Goal: Transaction & Acquisition: Register for event/course

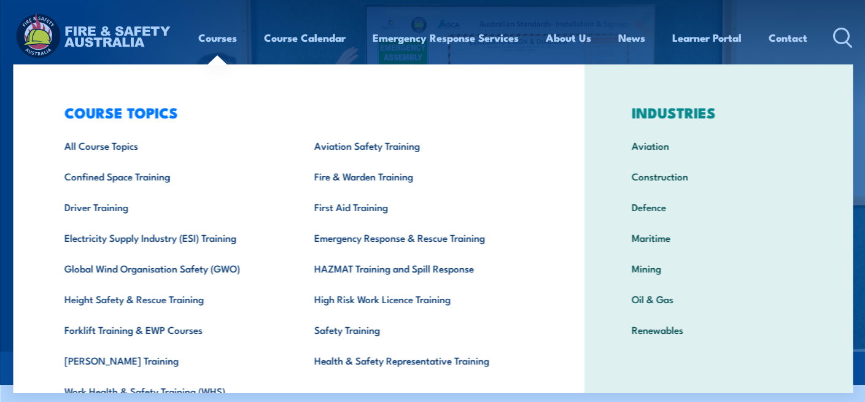
click at [198, 38] on link "Courses" at bounding box center [217, 37] width 39 height 33
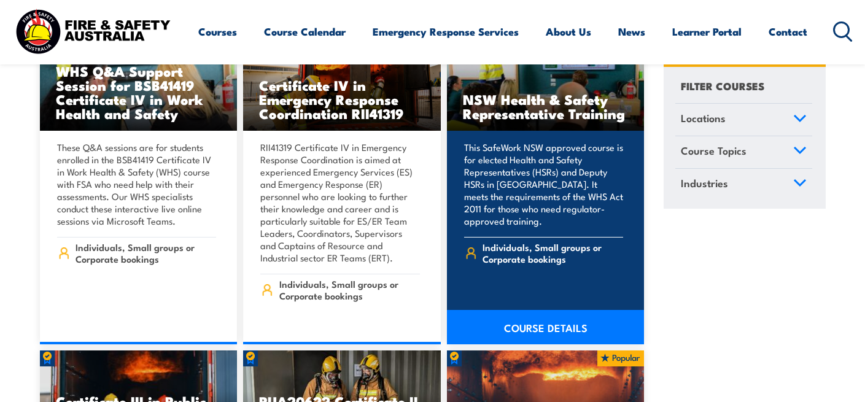
scroll to position [2640, 0]
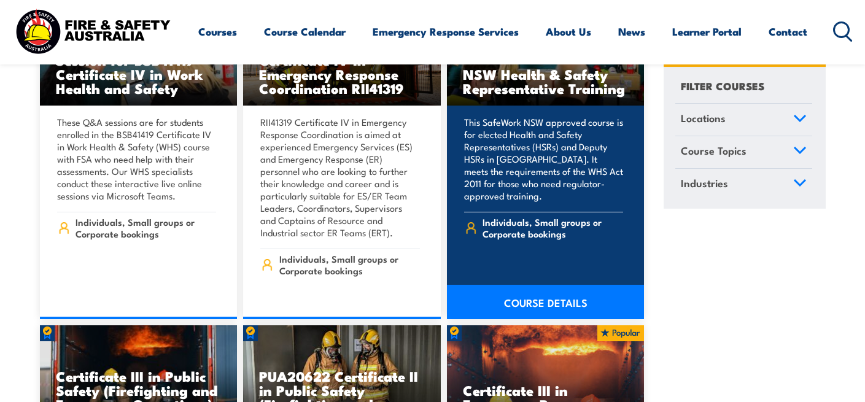
click at [563, 288] on link "COURSE DETAILS" at bounding box center [546, 302] width 198 height 34
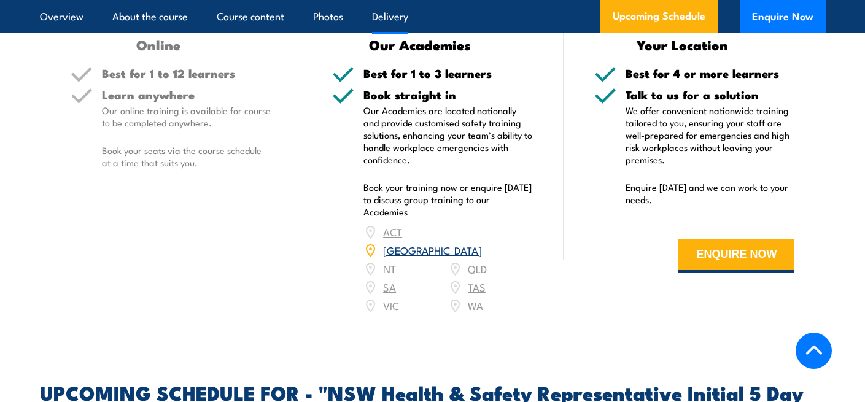
scroll to position [1847, 0]
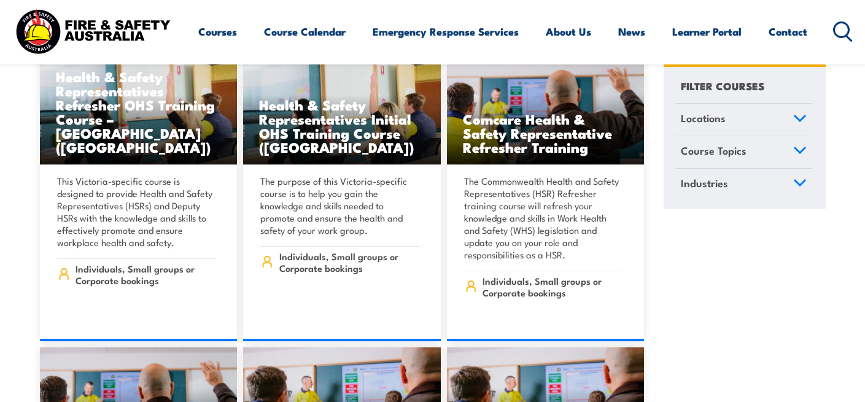
scroll to position [5718, 0]
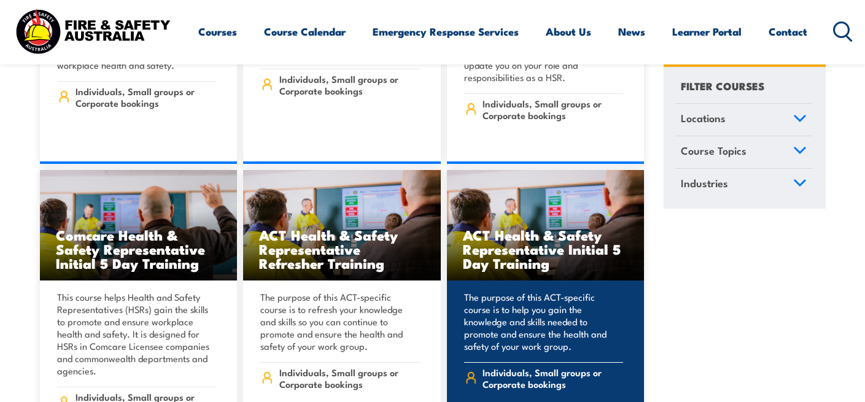
click at [541, 303] on p "The purpose of this ACT-specific course is to help you gain the knowledge and s…" at bounding box center [544, 321] width 160 height 61
click at [531, 231] on h3 "ACT Health & Safety Representative Initial 5 Day Training" at bounding box center [546, 249] width 166 height 42
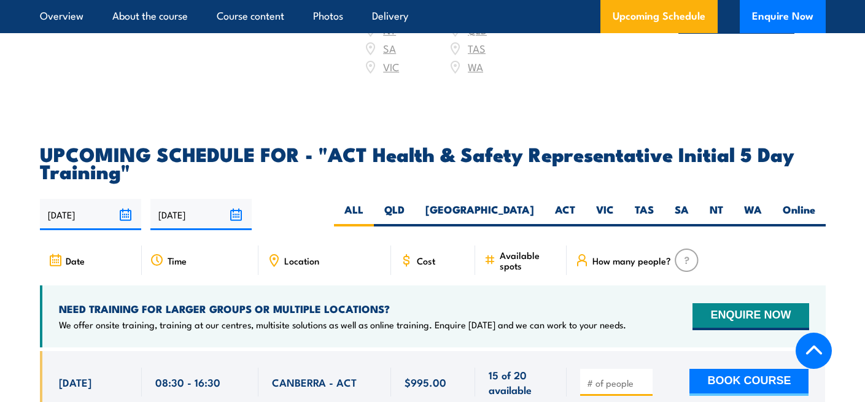
scroll to position [1997, 0]
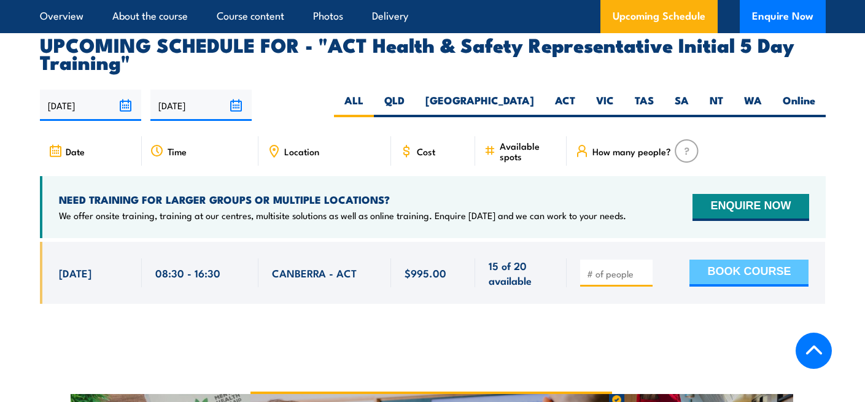
click at [713, 260] on button "BOOK COURSE" at bounding box center [749, 273] width 119 height 27
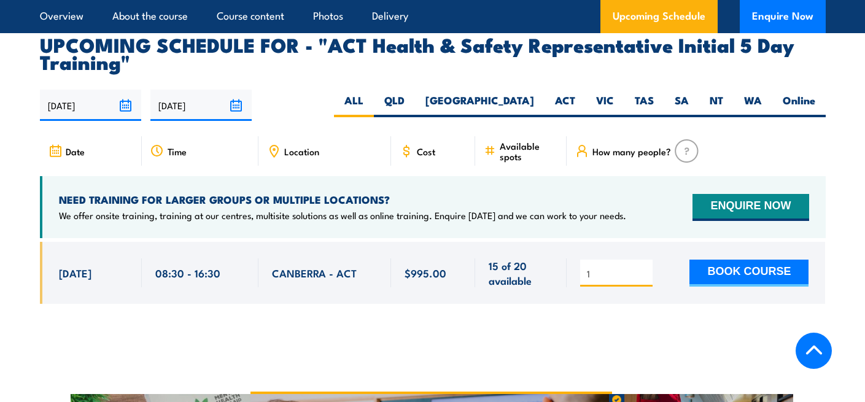
type input "1"
click at [643, 268] on input "1" at bounding box center [617, 274] width 61 height 12
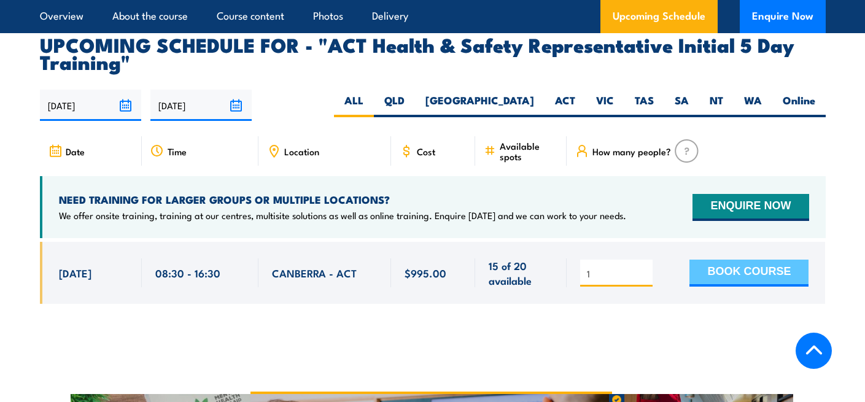
click at [707, 260] on button "BOOK COURSE" at bounding box center [749, 273] width 119 height 27
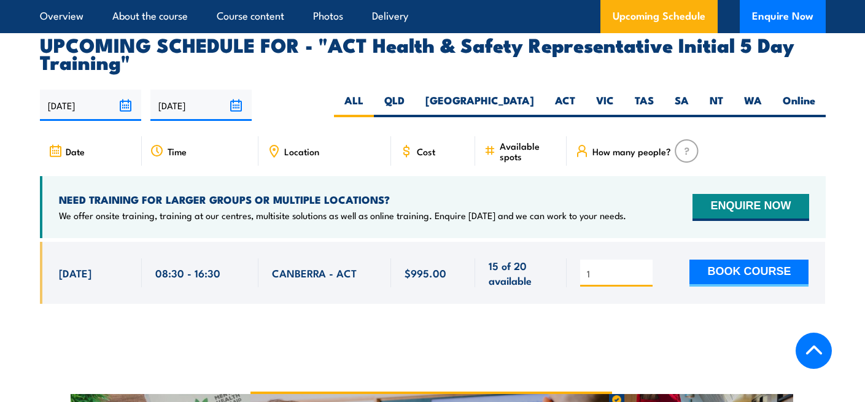
click at [315, 146] on div "Location" at bounding box center [325, 150] width 133 height 29
click at [314, 146] on span "Location" at bounding box center [301, 151] width 35 height 10
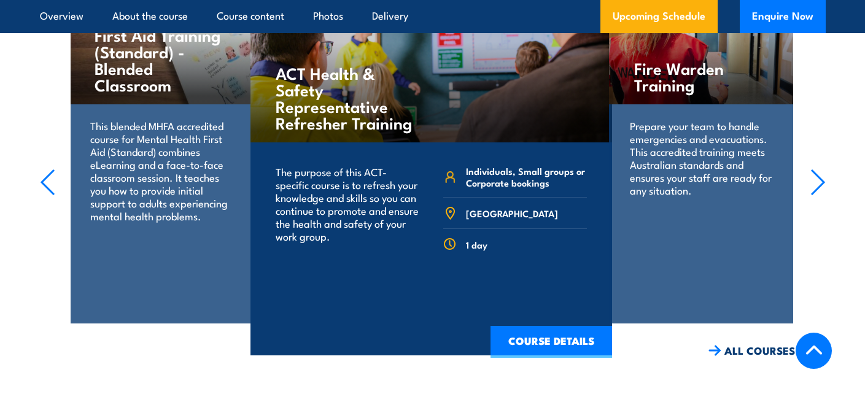
scroll to position [2300, 0]
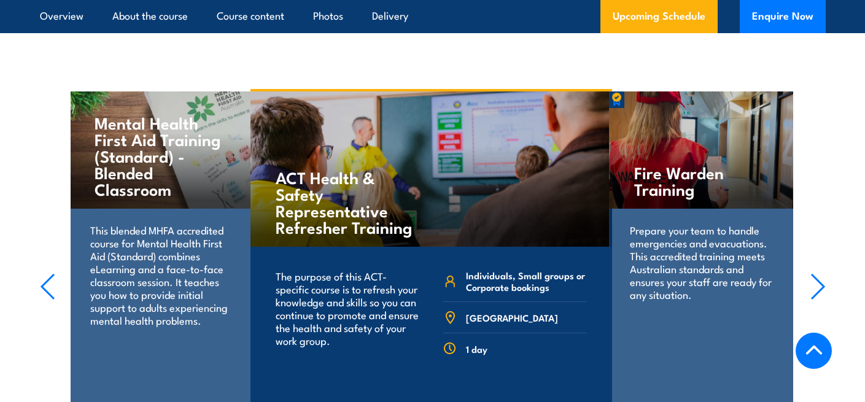
click at [822, 273] on icon "button" at bounding box center [818, 286] width 15 height 27
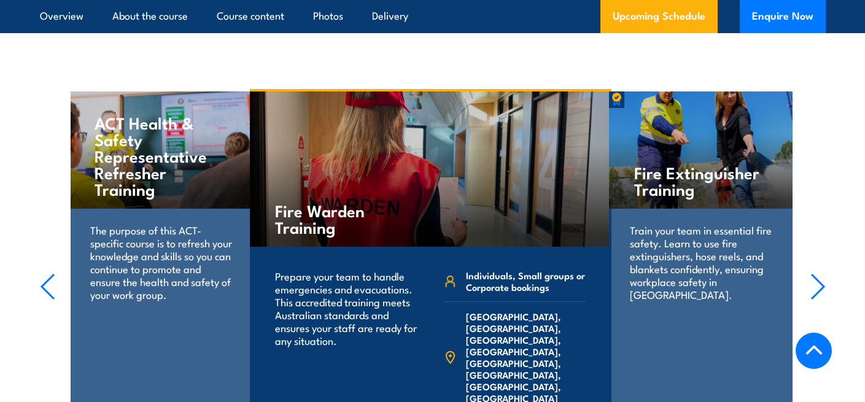
click at [164, 240] on p "The purpose of this ACT-specific course is to refresh your knowledge and skills…" at bounding box center [161, 262] width 142 height 77
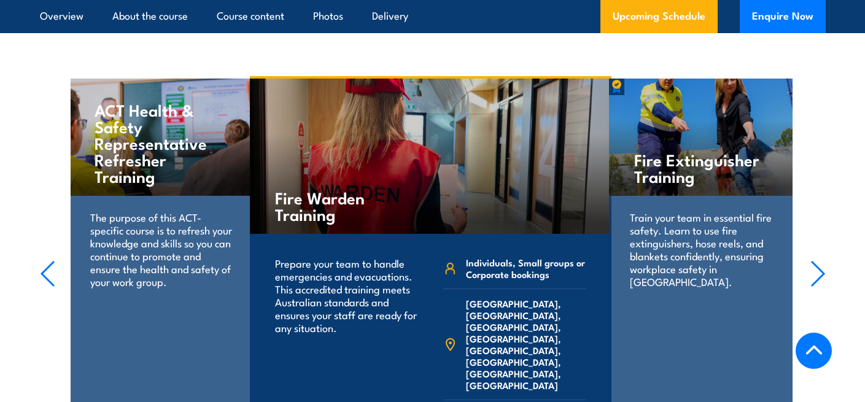
scroll to position [2284, 0]
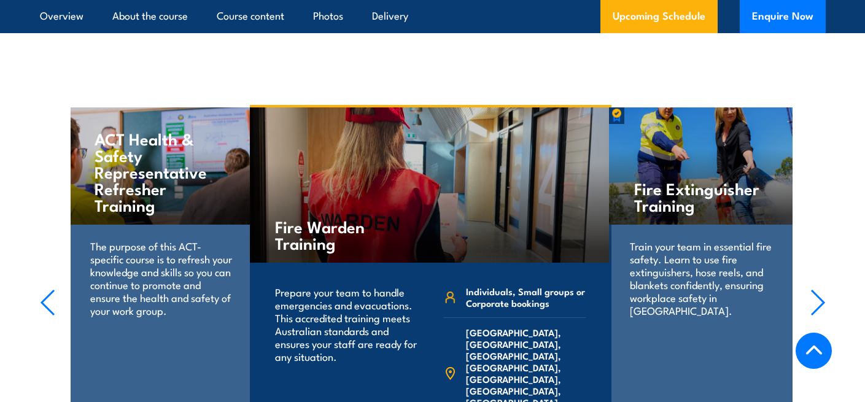
click at [151, 245] on p "The purpose of this ACT-specific course is to refresh your knowledge and skills…" at bounding box center [161, 277] width 142 height 77
click at [130, 243] on p "The purpose of this ACT-specific course is to refresh your knowledge and skills…" at bounding box center [161, 277] width 142 height 77
drag, startPoint x: 130, startPoint y: 243, endPoint x: 131, endPoint y: 229, distance: 14.2
click at [130, 244] on p "The purpose of this ACT-specific course is to refresh your knowledge and skills…" at bounding box center [161, 277] width 142 height 77
click at [137, 177] on h4 "ACT Health & Safety Representative Refresher Training" at bounding box center [161, 171] width 133 height 83
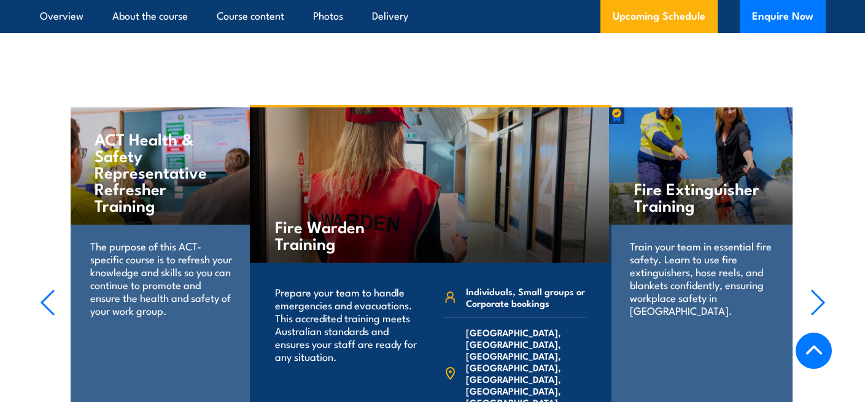
click at [137, 176] on h4 "ACT Health & Safety Representative Refresher Training" at bounding box center [161, 171] width 133 height 83
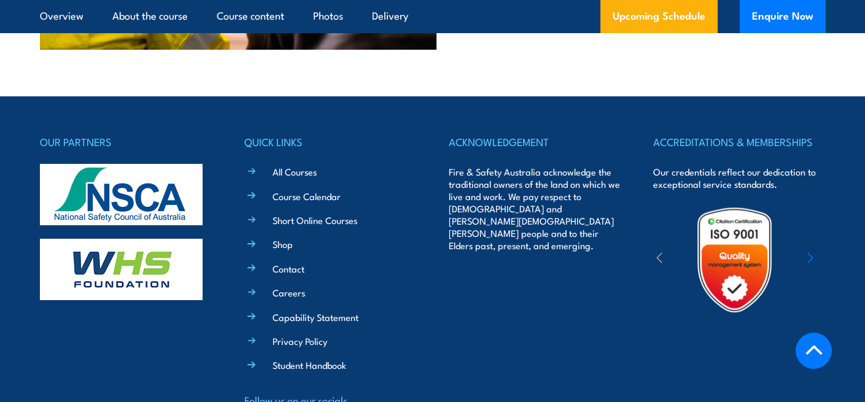
scroll to position [2890, 0]
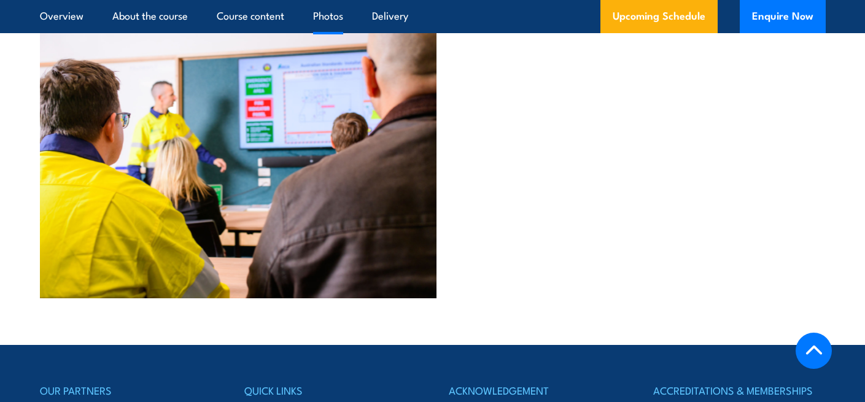
click at [181, 152] on img at bounding box center [238, 138] width 397 height 319
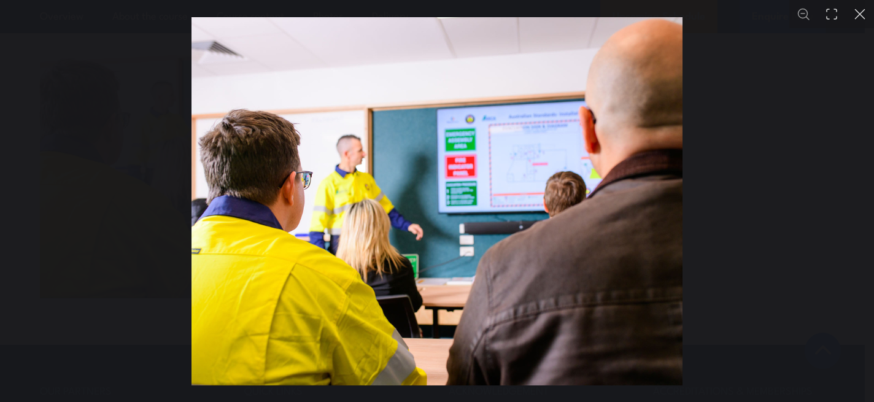
click at [865, 14] on button "You can close this modal content with the ESC key" at bounding box center [860, 14] width 28 height 28
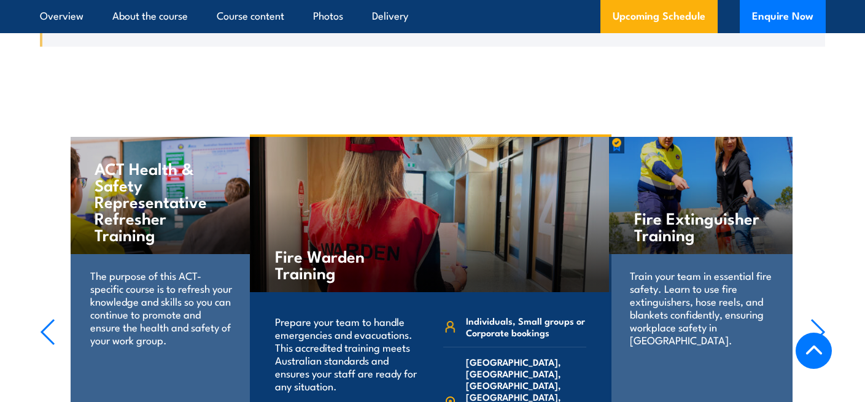
scroll to position [1851, 0]
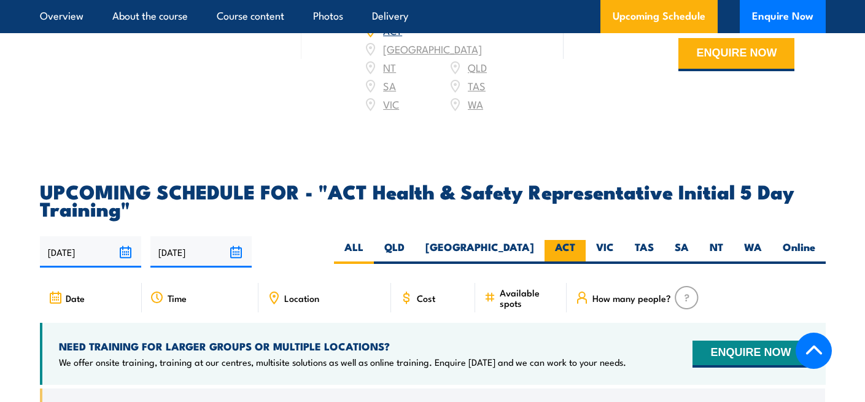
click at [571, 240] on label "ACT" at bounding box center [565, 252] width 41 height 24
click at [575, 240] on input "ACT" at bounding box center [579, 244] width 8 height 8
radio input "true"
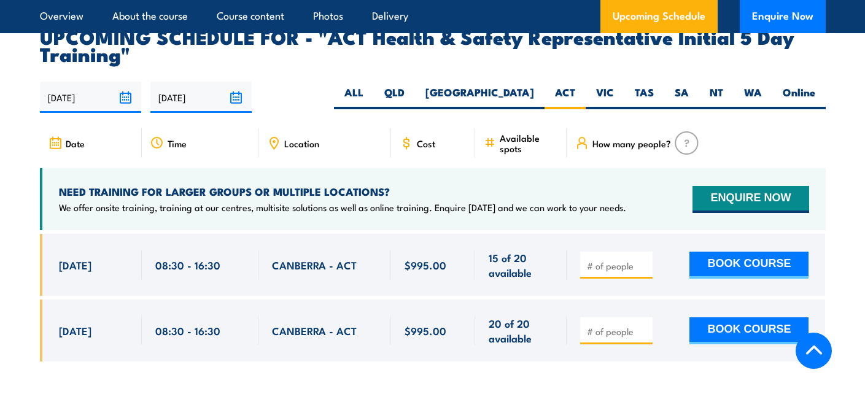
scroll to position [2015, 0]
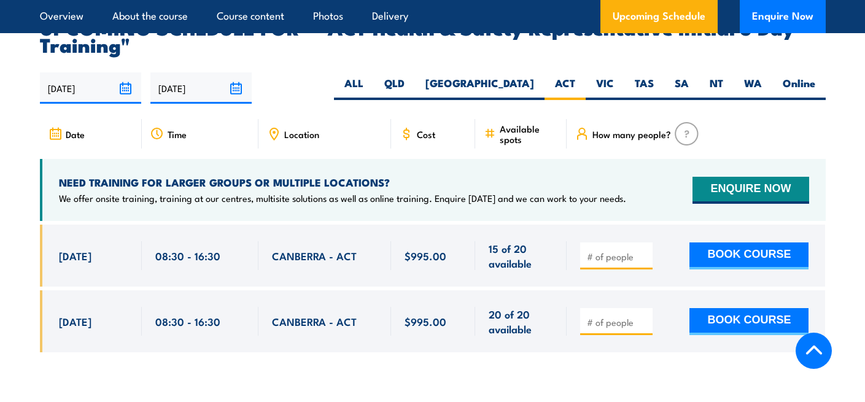
click at [626, 251] on input "number" at bounding box center [617, 257] width 61 height 12
type input "1"
click at [728, 243] on button "BOOK COURSE" at bounding box center [749, 256] width 119 height 27
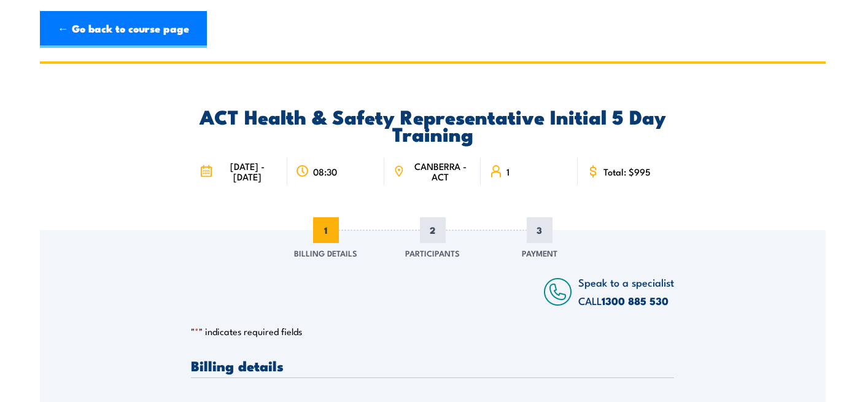
click at [237, 178] on span "[DATE] - [DATE]" at bounding box center [247, 171] width 63 height 21
click at [204, 178] on icon at bounding box center [206, 172] width 13 height 14
click at [238, 169] on span "[DATE] - [DATE]" at bounding box center [247, 171] width 63 height 21
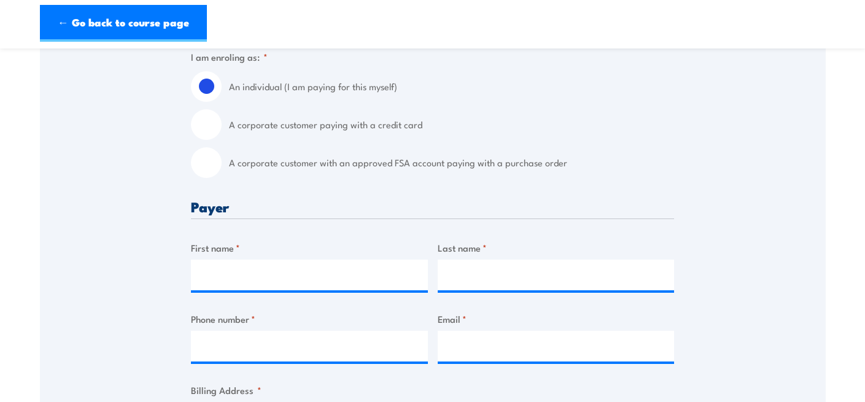
scroll to position [351, 0]
click at [242, 282] on input "First name *" at bounding box center [309, 274] width 237 height 31
type input "[PERSON_NAME]"
type input "N"
type input "[PERSON_NAME]"
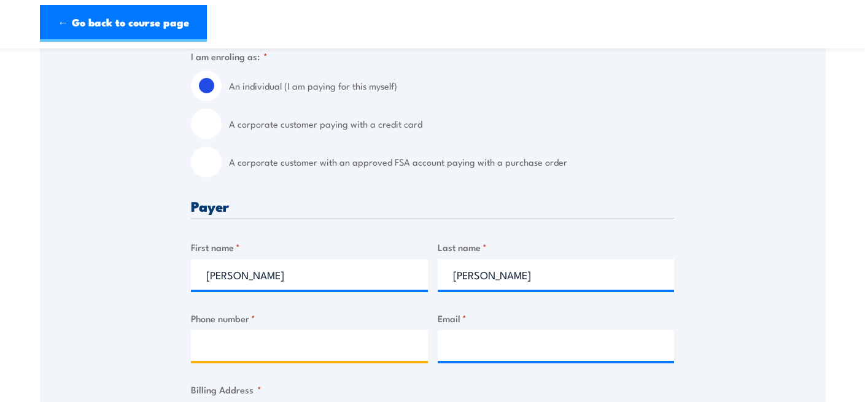
click at [224, 357] on input "Phone number *" at bounding box center [309, 345] width 237 height 31
type input "0261697900"
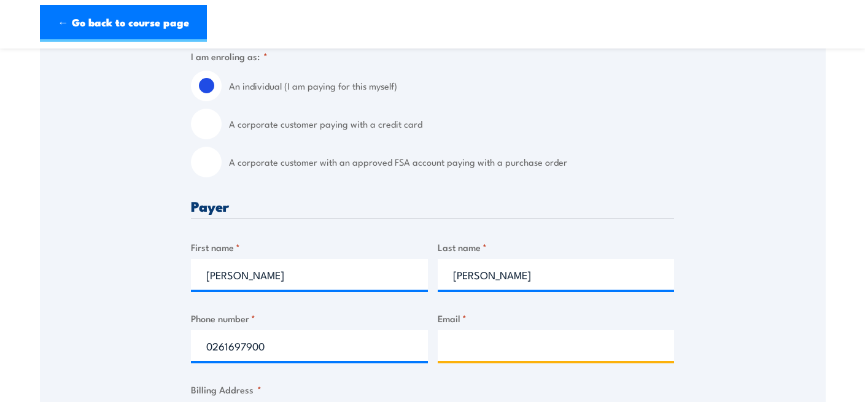
click at [506, 359] on input "Email *" at bounding box center [556, 345] width 237 height 31
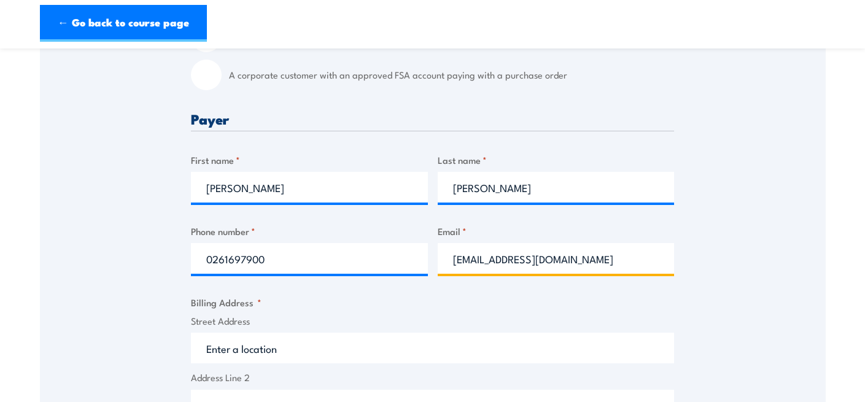
scroll to position [538, 0]
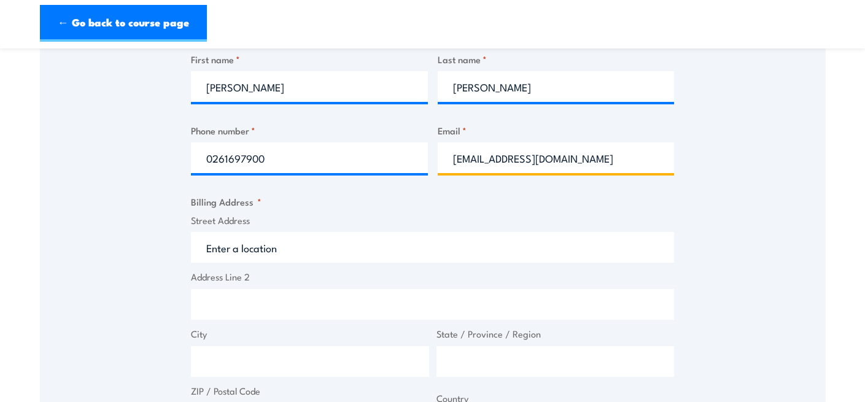
type input "[EMAIL_ADDRESS][DOMAIN_NAME]"
click at [216, 260] on input "Street Address" at bounding box center [432, 247] width 483 height 31
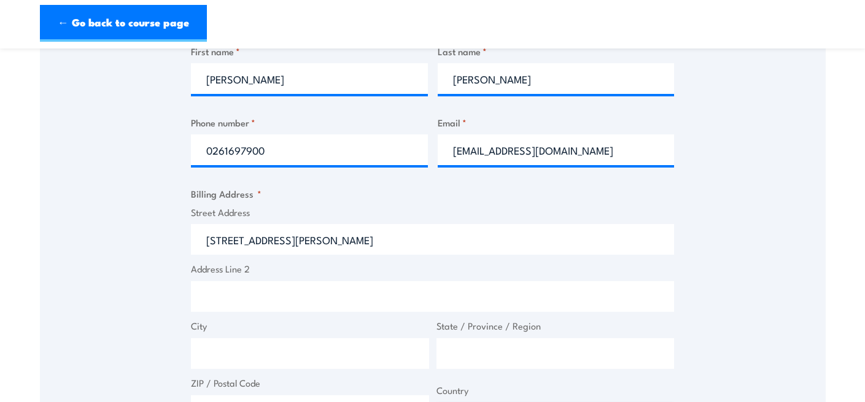
scroll to position [639, 0]
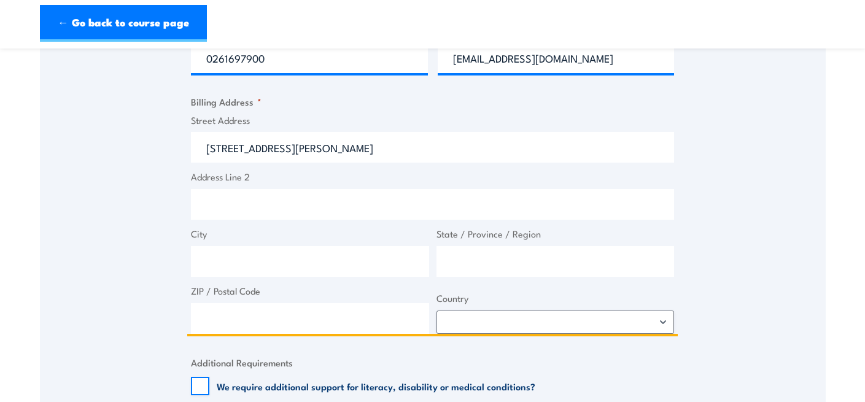
type input "50 Carson St"
click at [257, 274] on input "City" at bounding box center [310, 261] width 238 height 31
type input "Macarthur"
click at [469, 265] on input "State / Province / Region" at bounding box center [556, 261] width 238 height 31
type input "a"
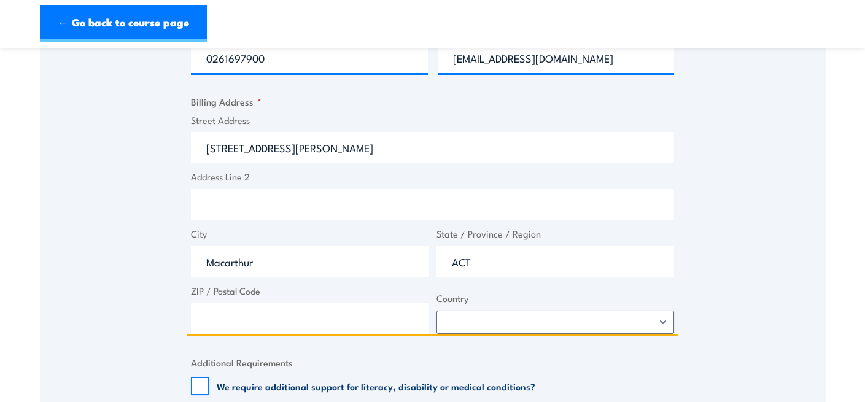
type input "ACT"
click at [248, 333] on input "ZIP / Postal Code" at bounding box center [310, 318] width 238 height 31
type input "2904"
click at [467, 322] on select "Afghanistan Albania Algeria American Samoa Andorra Angola Anguilla Antarctica A…" at bounding box center [556, 322] width 238 height 23
select select "Australia"
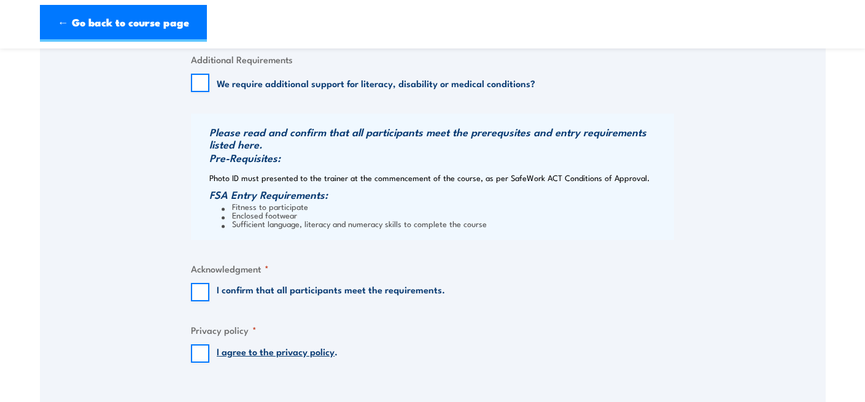
scroll to position [943, 0]
click at [201, 300] on input "I confirm that all participants meet the requirements." at bounding box center [200, 291] width 18 height 18
checkbox input "true"
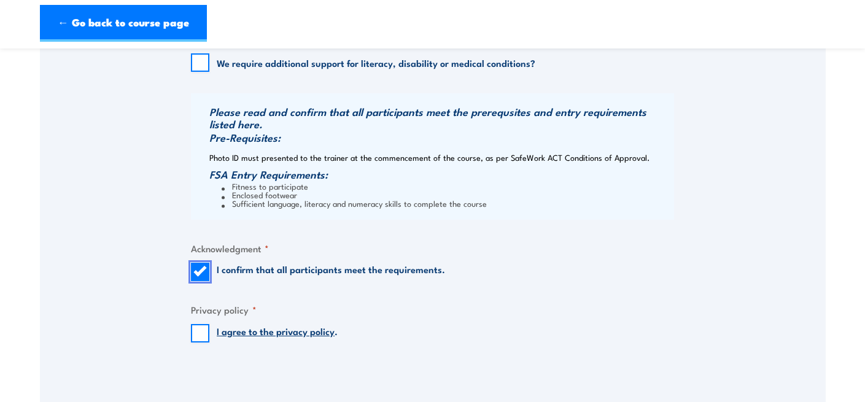
scroll to position [963, 0]
click at [196, 342] on input "I agree to the privacy policy ." at bounding box center [200, 333] width 18 height 18
checkbox input "true"
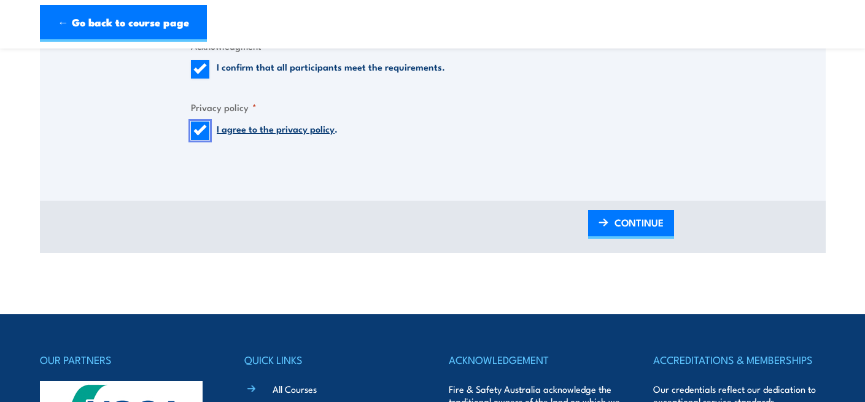
scroll to position [1207, 0]
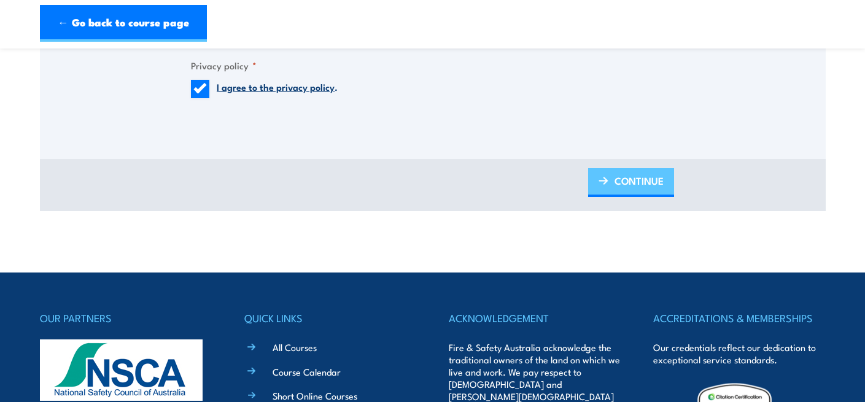
click at [637, 192] on span "CONTINUE" at bounding box center [639, 181] width 49 height 33
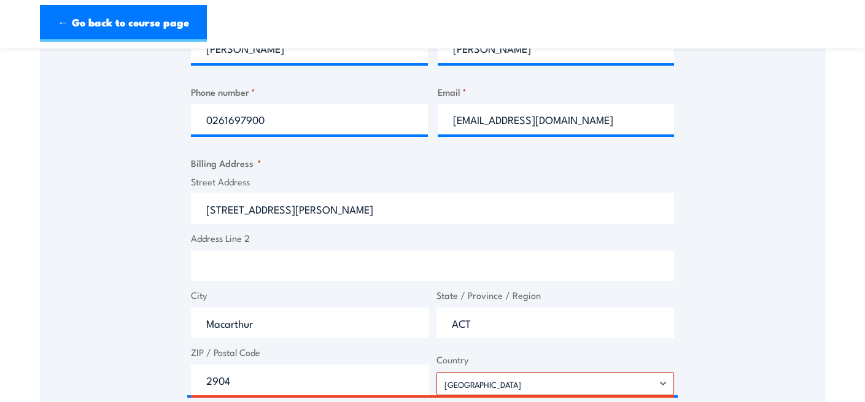
scroll to position [729, 0]
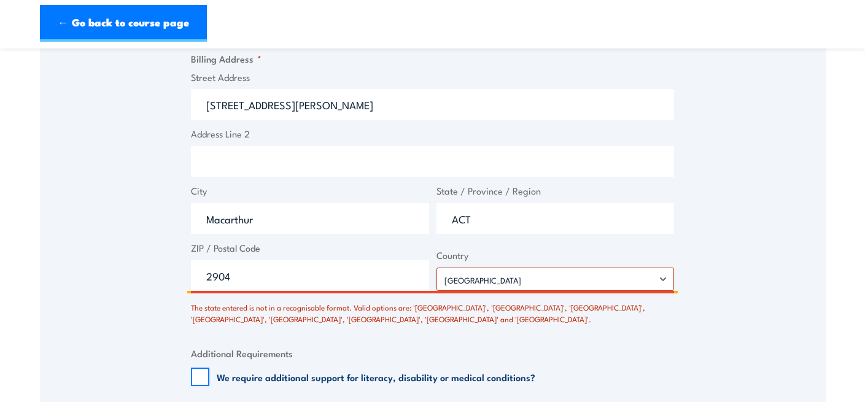
click at [573, 229] on input "ACT" at bounding box center [556, 218] width 238 height 31
drag, startPoint x: 557, startPoint y: 230, endPoint x: 435, endPoint y: 225, distance: 121.7
click at [435, 225] on span "State / Province / Region ACT" at bounding box center [556, 209] width 246 height 50
type input "Australian Capital Territory"
click at [768, 237] on div "Speak to a specialist CALL 1300 885 530 CALL 1300 885 530 There was a problem w…" at bounding box center [433, 92] width 786 height 1183
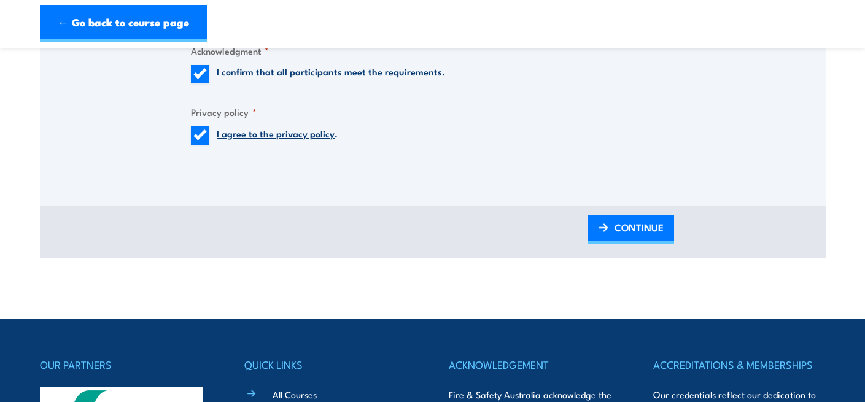
scroll to position [1249, 0]
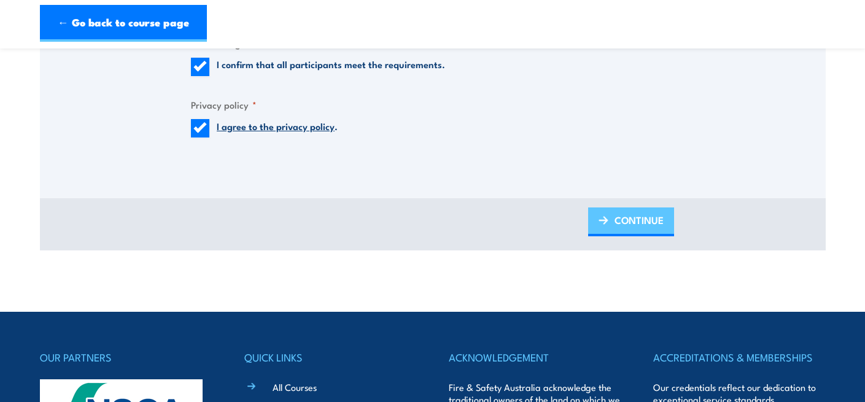
click at [635, 229] on span "CONTINUE" at bounding box center [639, 220] width 49 height 33
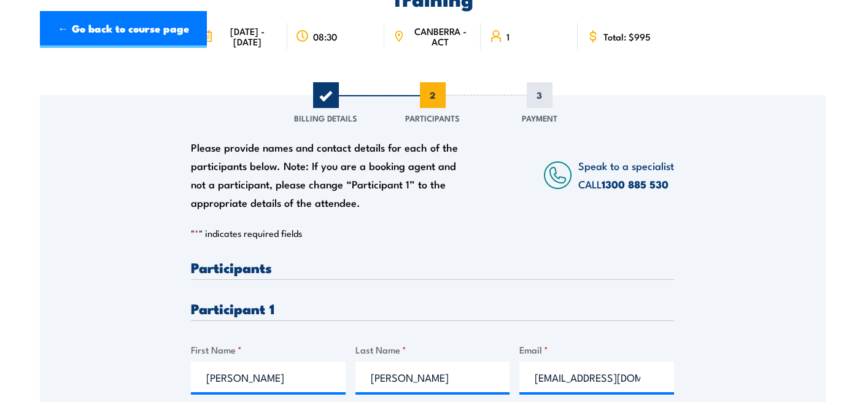
scroll to position [0, 0]
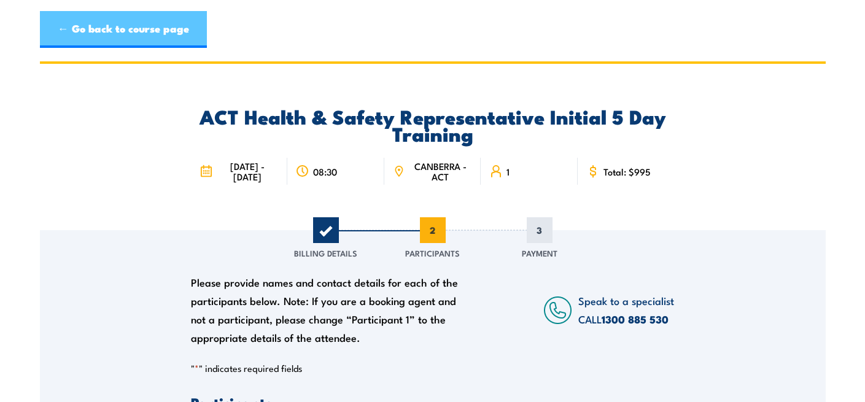
click at [96, 35] on link "← Go back to course page" at bounding box center [123, 29] width 167 height 37
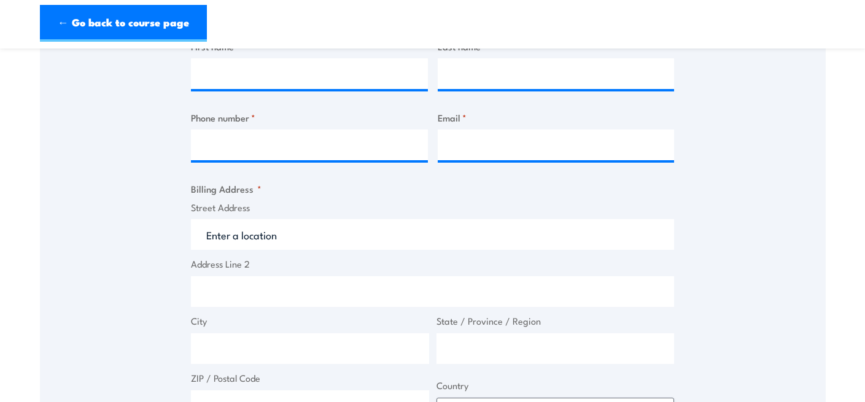
scroll to position [529, 0]
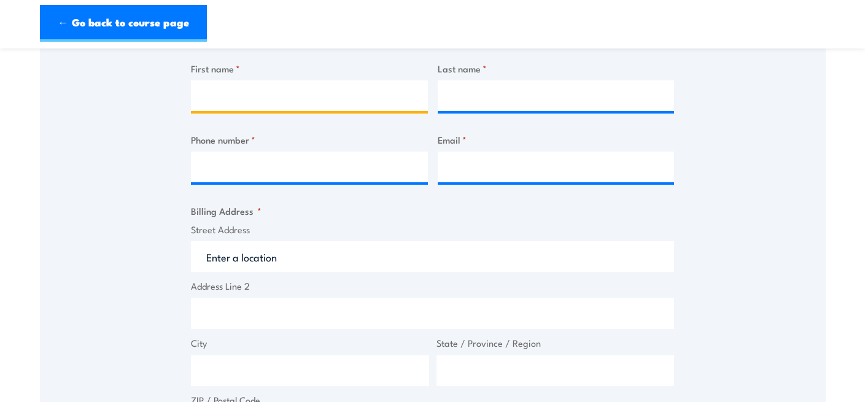
click at [313, 97] on input "First name *" at bounding box center [309, 95] width 237 height 31
type input "k"
type input "[PERSON_NAME]"
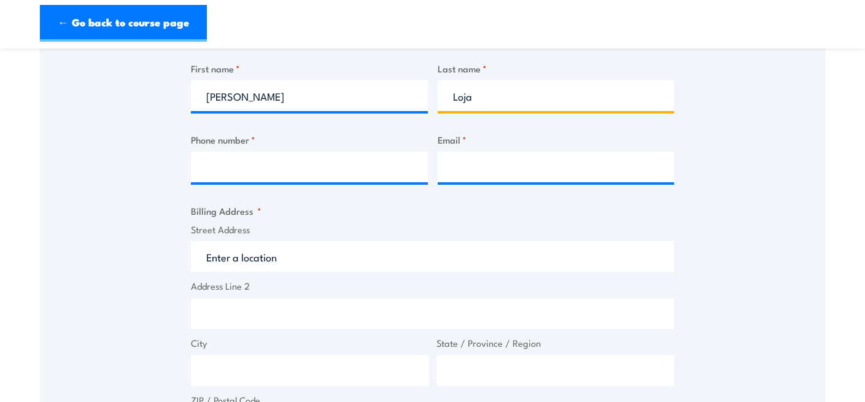
type input "Loja"
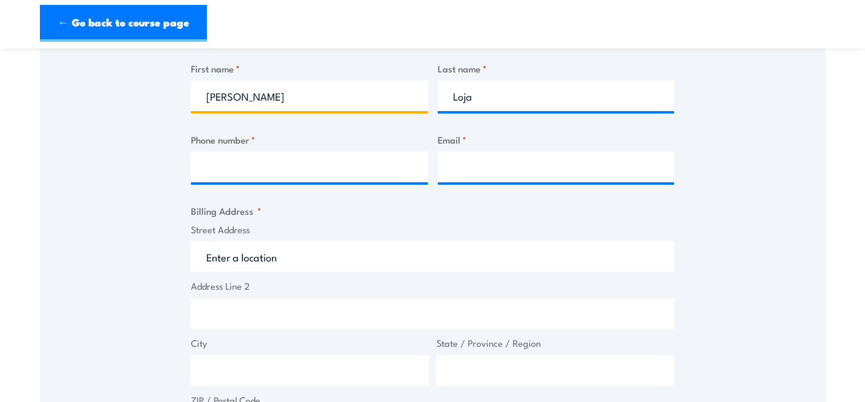
drag, startPoint x: 247, startPoint y: 109, endPoint x: 164, endPoint y: 101, distance: 83.8
click at [164, 101] on div "Speak to a specialist CALL [PHONE_NUMBER] CALL [PHONE_NUMBER] " * " indicates r…" at bounding box center [433, 251] width 786 height 1101
type input "[PERSON_NAME]"
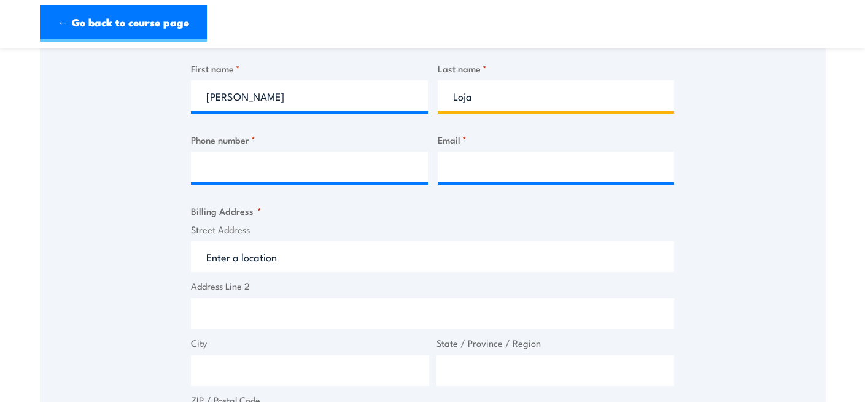
drag, startPoint x: 472, startPoint y: 109, endPoint x: 419, endPoint y: 107, distance: 52.2
click at [419, 107] on div "Billing details I am enroling as: * An individual (I am paying for this myself)…" at bounding box center [432, 313] width 483 height 968
type input "Medina"
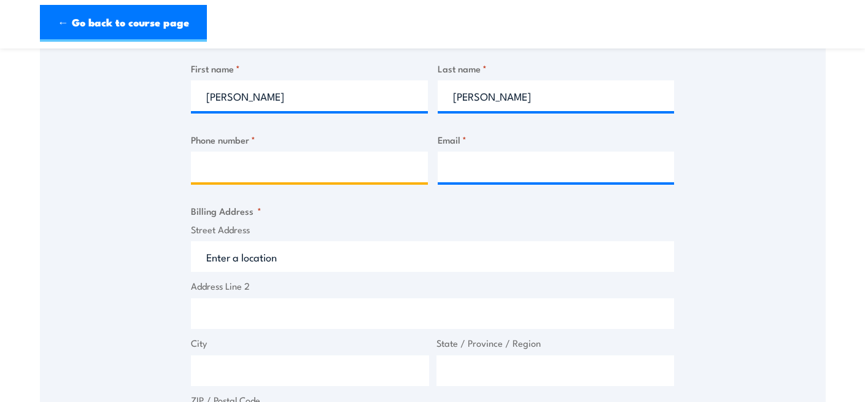
click at [286, 169] on input "Phone number *" at bounding box center [309, 167] width 237 height 31
type input "0261697900"
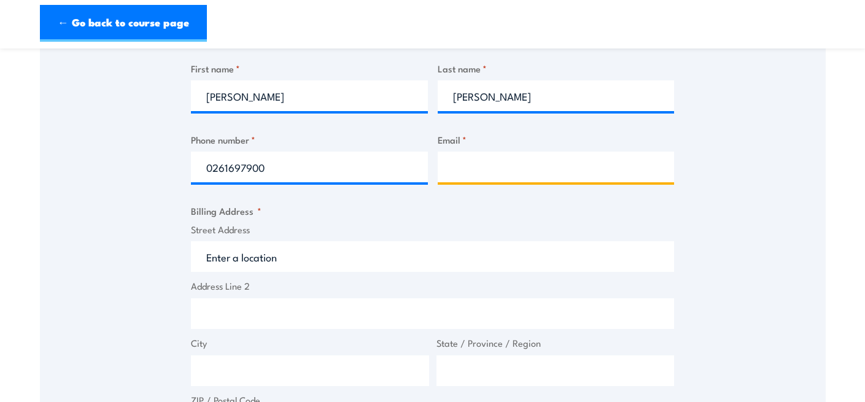
click at [575, 182] on input "Email *" at bounding box center [556, 167] width 237 height 31
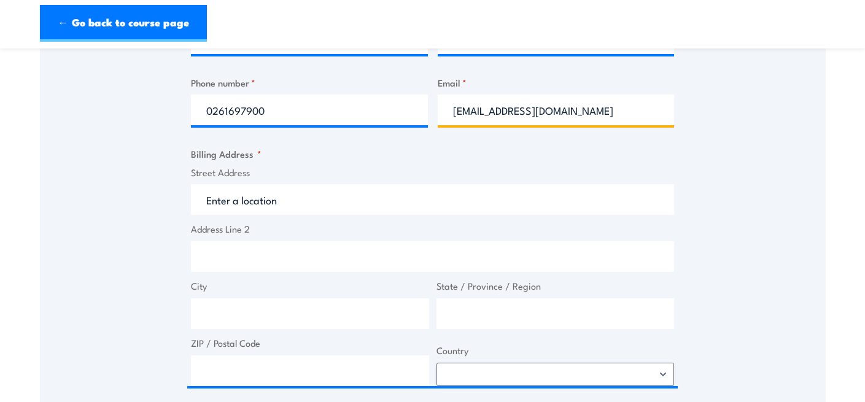
scroll to position [639, 0]
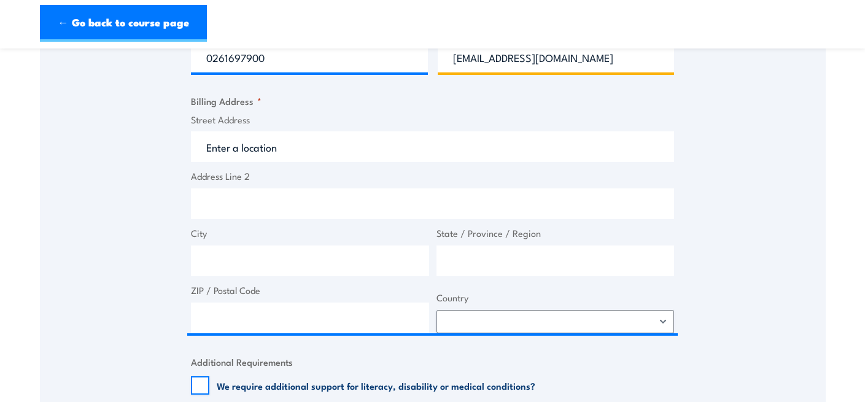
type input "director@teddybearschildcare.com.au"
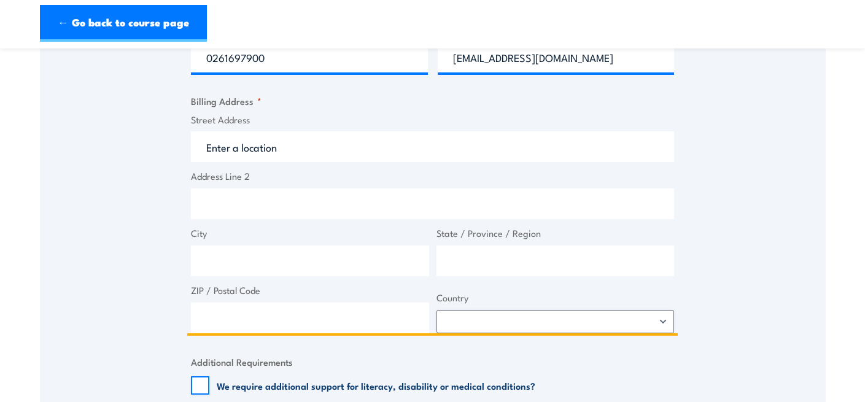
click at [224, 156] on input "Street Address" at bounding box center [432, 146] width 483 height 31
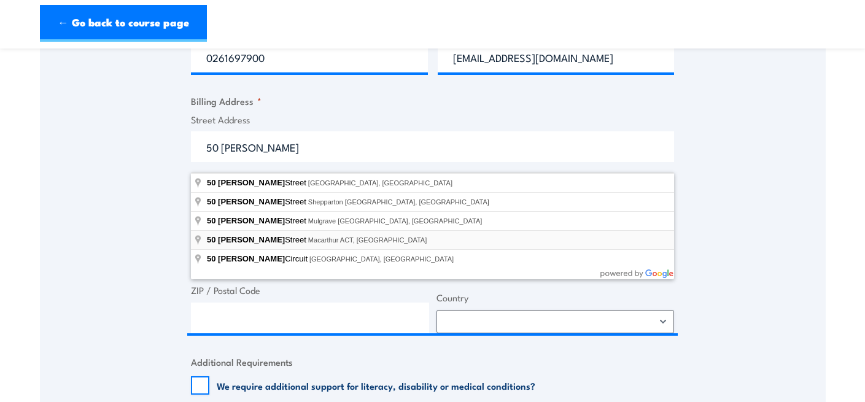
type input "50 Carson Street, Macarthur ACT, Australia"
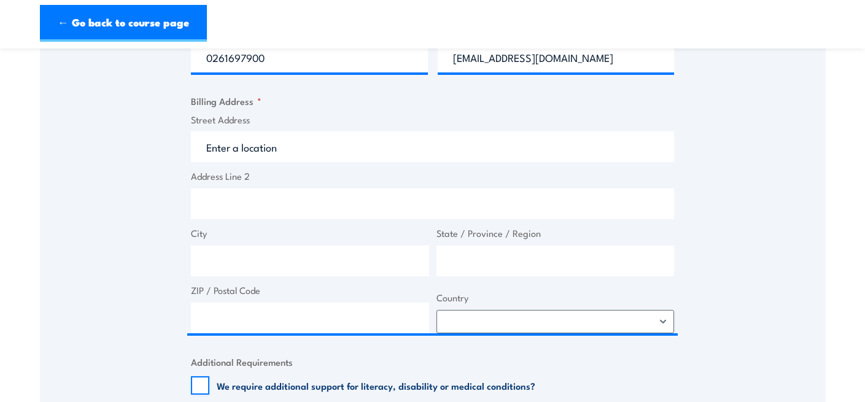
type input "50 Carson St"
type input "Macarthur"
type input "Australian Capital Territory"
type input "2904"
select select "Australia"
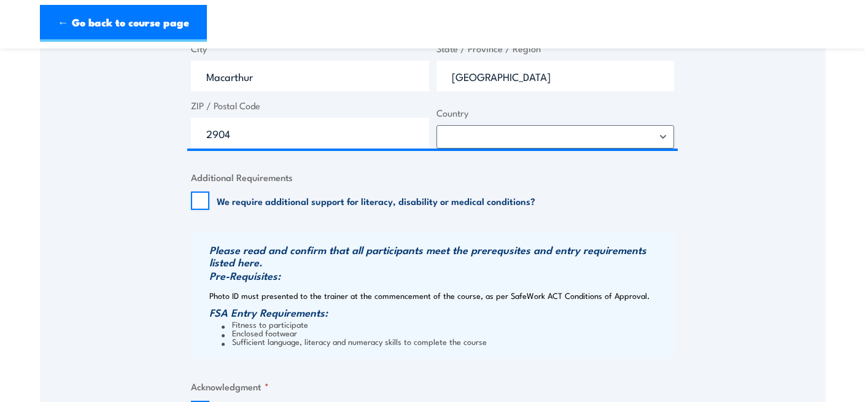
scroll to position [969, 0]
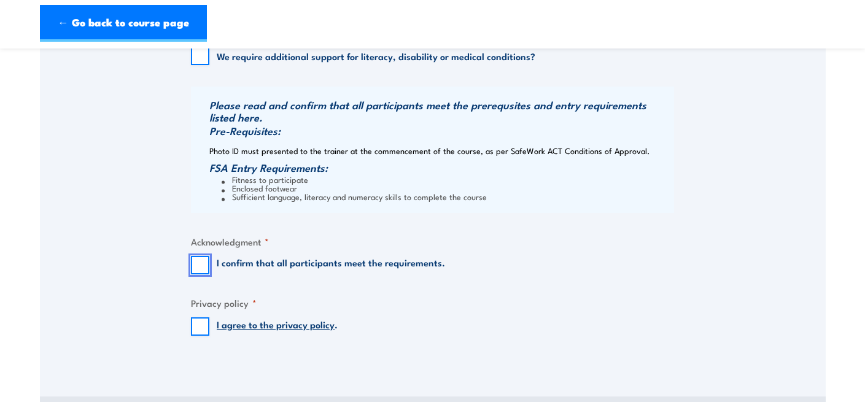
click at [197, 274] on input "I confirm that all participants meet the requirements." at bounding box center [200, 265] width 18 height 18
checkbox input "true"
click at [204, 332] on input "I agree to the privacy policy ." at bounding box center [200, 326] width 18 height 18
checkbox input "true"
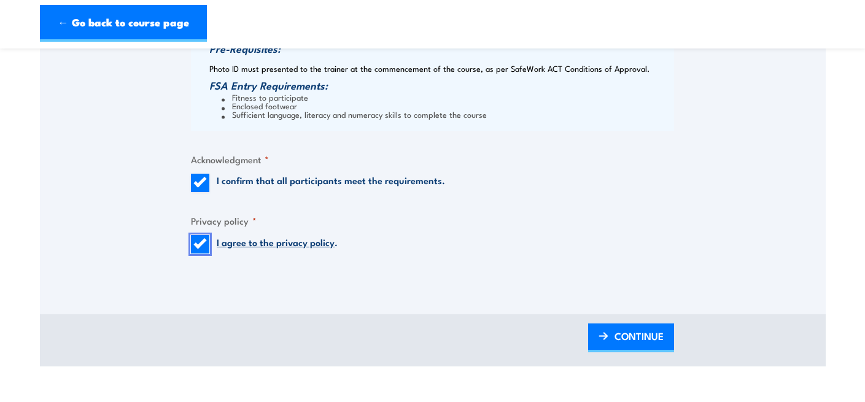
scroll to position [1078, 0]
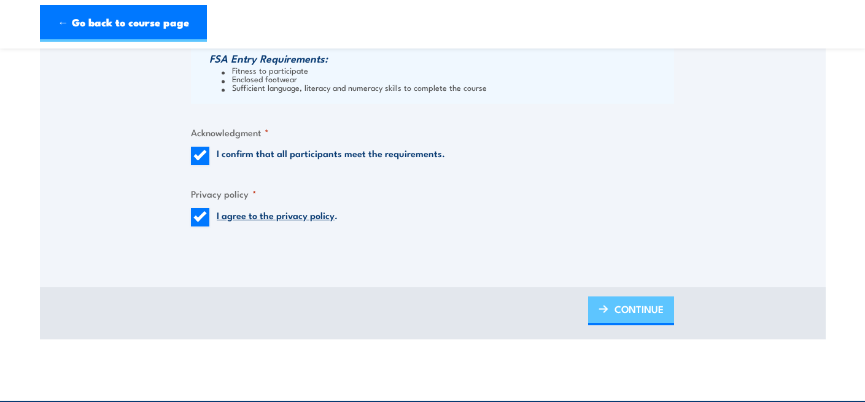
click at [634, 322] on span "CONTINUE" at bounding box center [639, 309] width 49 height 33
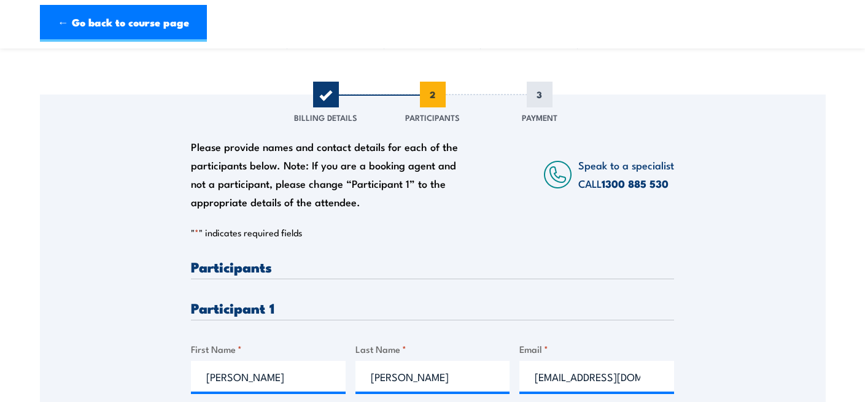
scroll to position [300, 0]
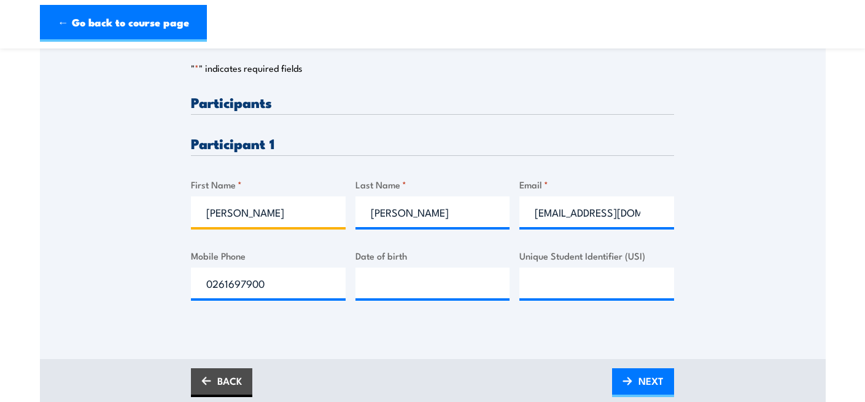
drag, startPoint x: 260, startPoint y: 217, endPoint x: 141, endPoint y: 220, distance: 119.8
click at [141, 220] on div "Please provide names and contact details for each of the participants below. No…" at bounding box center [433, 127] width 786 height 395
type input "Eddie Jr"
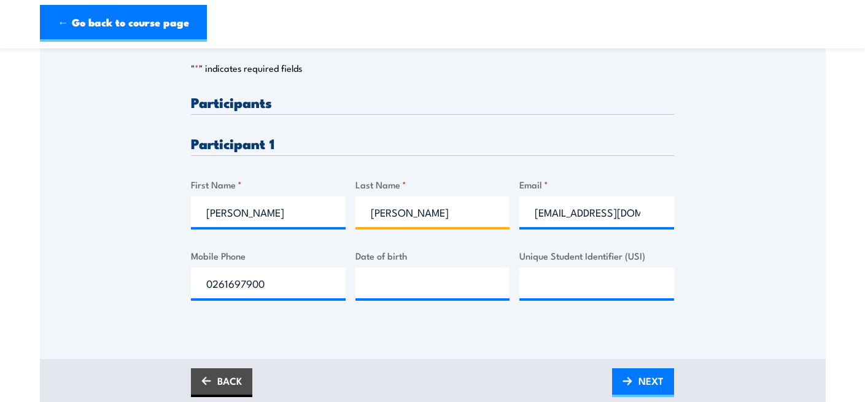
drag, startPoint x: 413, startPoint y: 227, endPoint x: 333, endPoint y: 204, distance: 82.8
click at [333, 204] on div "Please provide names and contact details for each of the participants below. No…" at bounding box center [432, 207] width 483 height 225
type input "Jabinal"
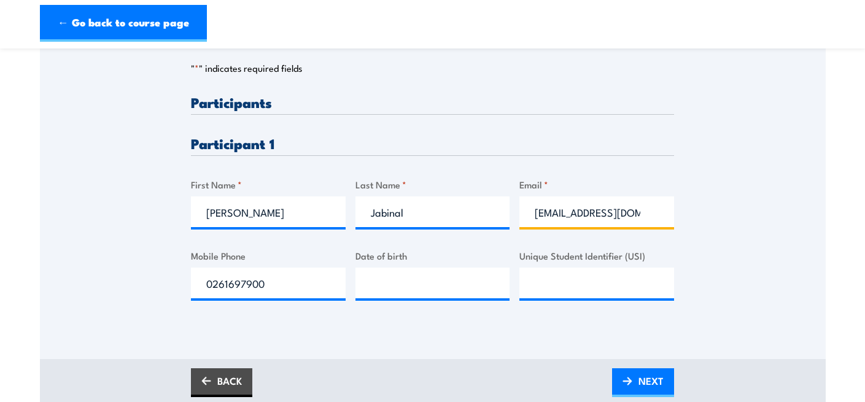
scroll to position [0, 66]
drag, startPoint x: 535, startPoint y: 226, endPoint x: 688, endPoint y: 226, distance: 152.3
click at [688, 226] on div "Please provide names and contact details for each of the participants below. No…" at bounding box center [433, 127] width 786 height 395
type input "eddietanjabinaljr@yahoo.com"
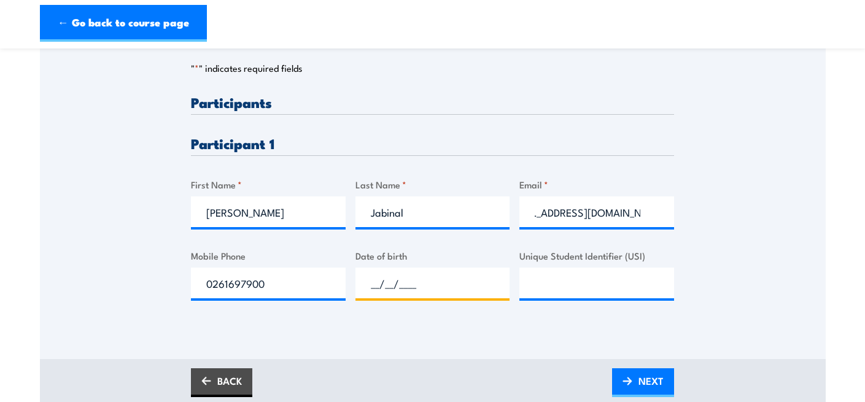
click at [384, 292] on input "__/__/____" at bounding box center [433, 283] width 155 height 31
click at [375, 296] on input "__/__/____" at bounding box center [433, 283] width 155 height 31
click at [396, 293] on input "_2/31/987_" at bounding box center [433, 283] width 155 height 31
type input "_2/03/1987"
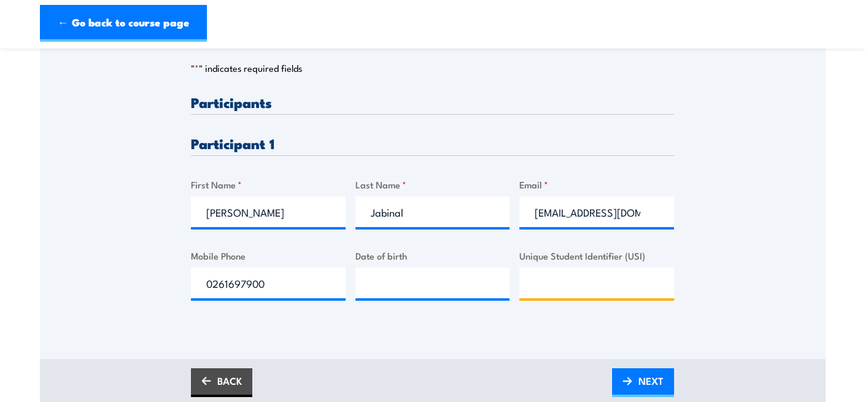
click at [553, 298] on input "Unique Student Identifier (USI)" at bounding box center [596, 283] width 155 height 31
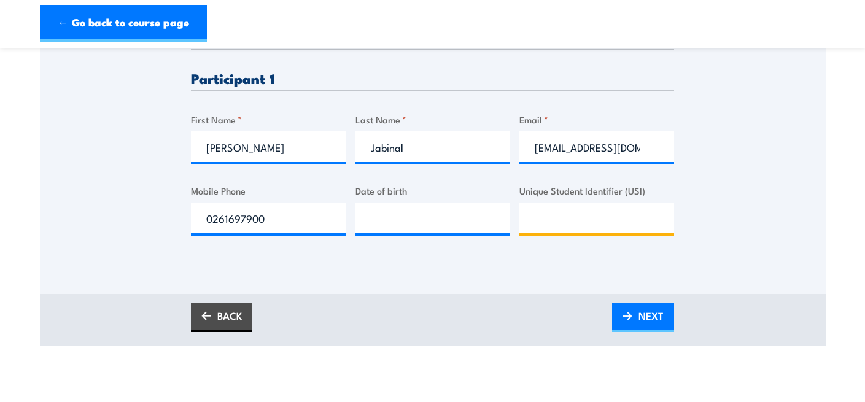
scroll to position [366, 0]
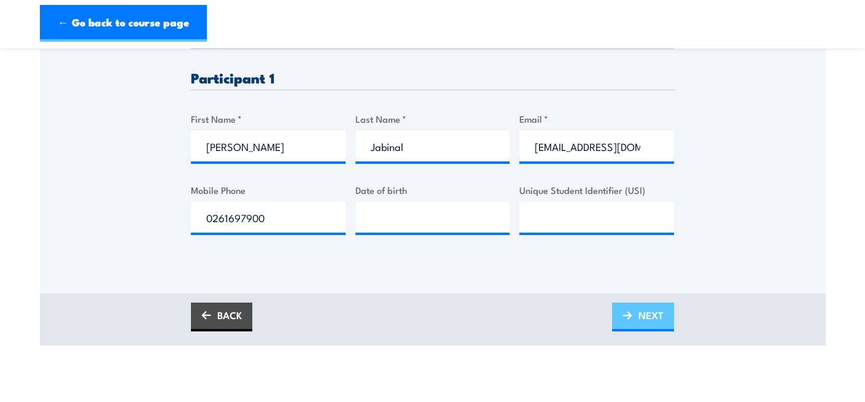
click at [623, 331] on link "NEXT" at bounding box center [643, 317] width 62 height 29
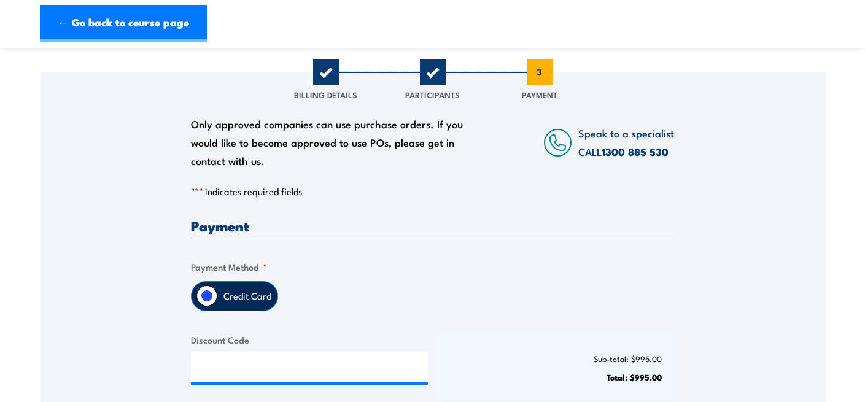
scroll to position [335, 0]
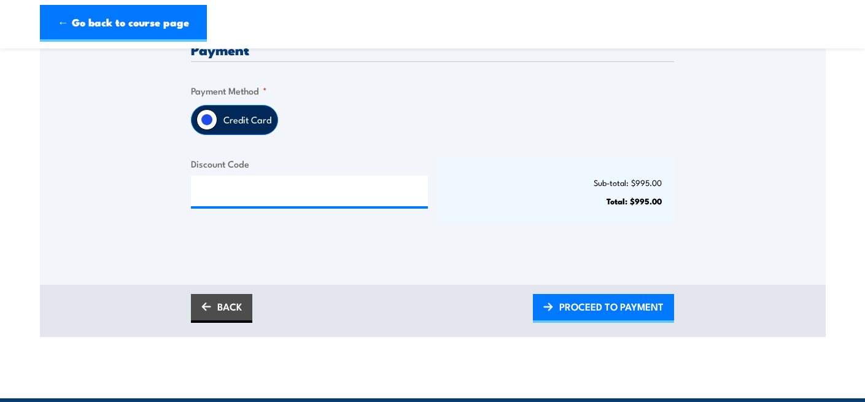
click at [203, 127] on input "Credit Card" at bounding box center [206, 119] width 21 height 21
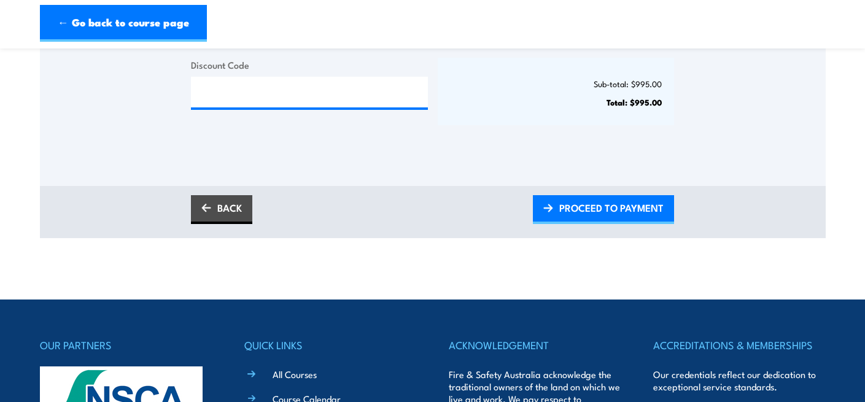
scroll to position [369, 0]
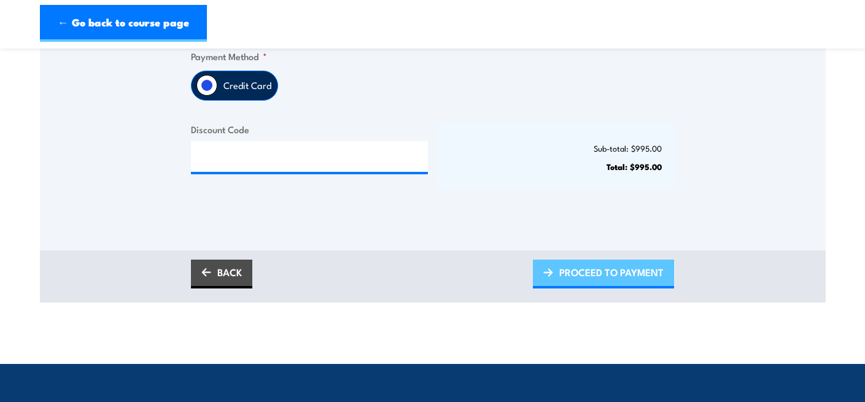
click at [566, 282] on span "PROCEED TO PAYMENT" at bounding box center [611, 272] width 104 height 33
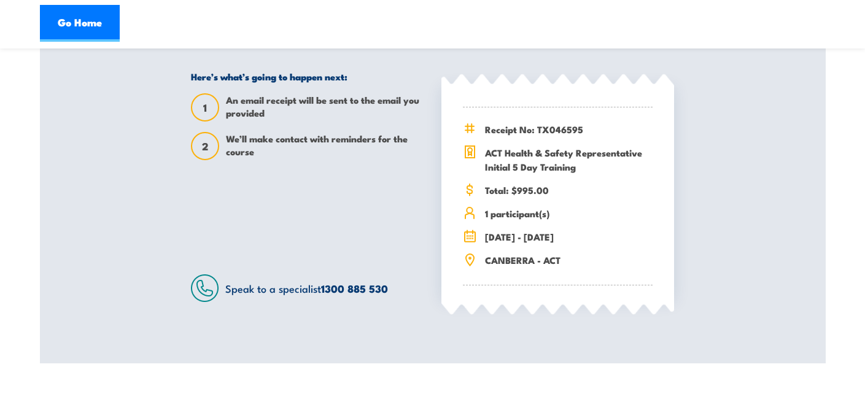
scroll to position [333, 0]
